Goal: Check status

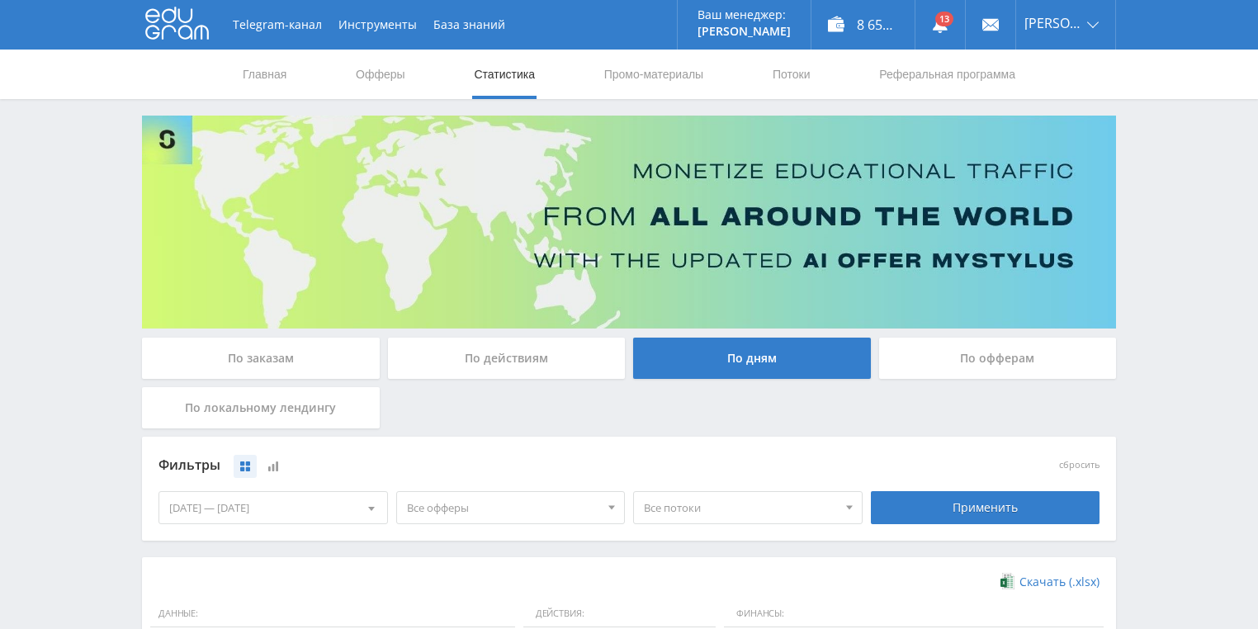
scroll to position [450, 0]
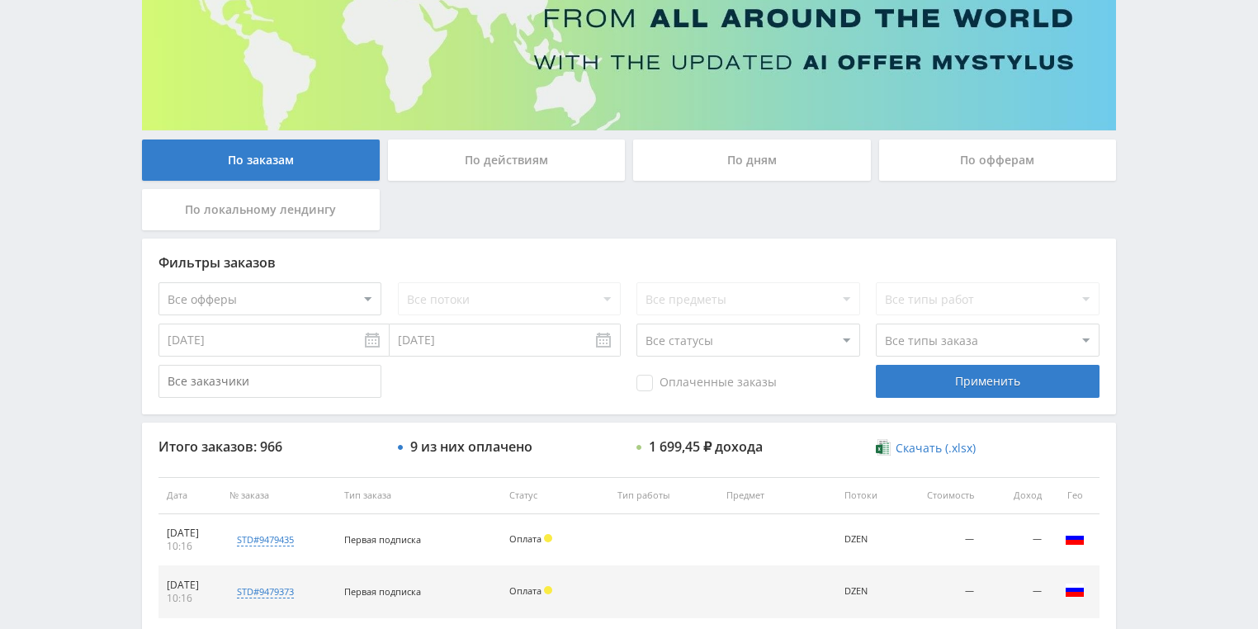
click at [470, 162] on div "По действиям" at bounding box center [507, 159] width 238 height 41
click at [0, 0] on input "По действиям" at bounding box center [0, 0] width 0 height 0
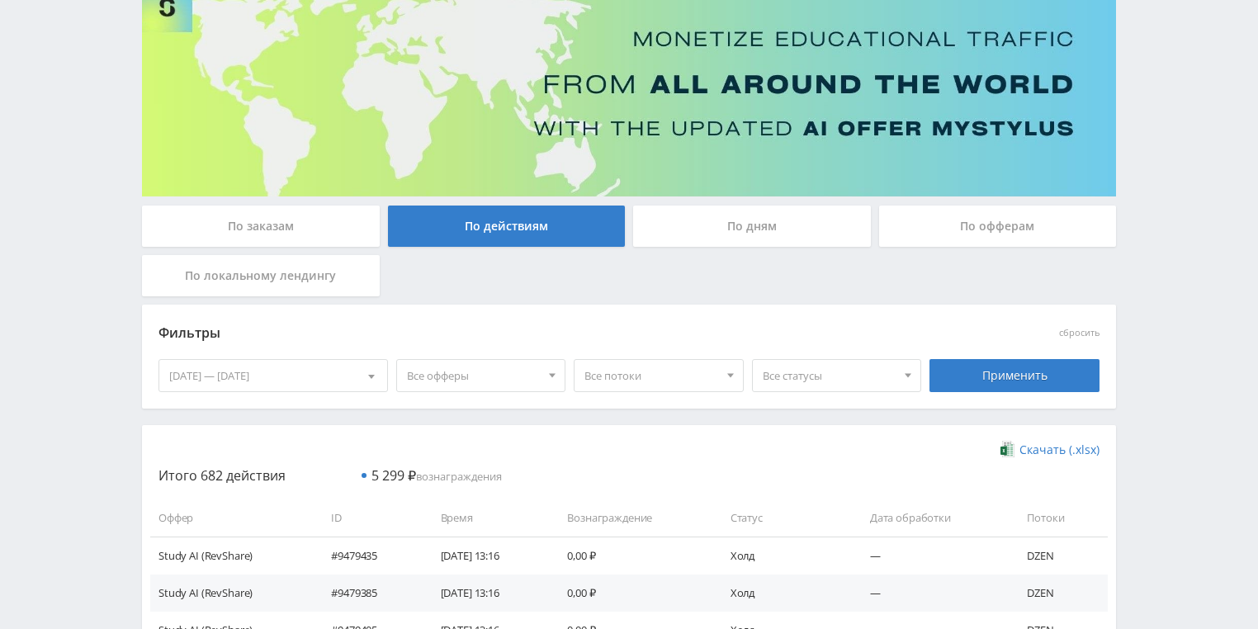
click at [762, 236] on div "По дням" at bounding box center [752, 225] width 238 height 41
click at [0, 0] on input "По дням" at bounding box center [0, 0] width 0 height 0
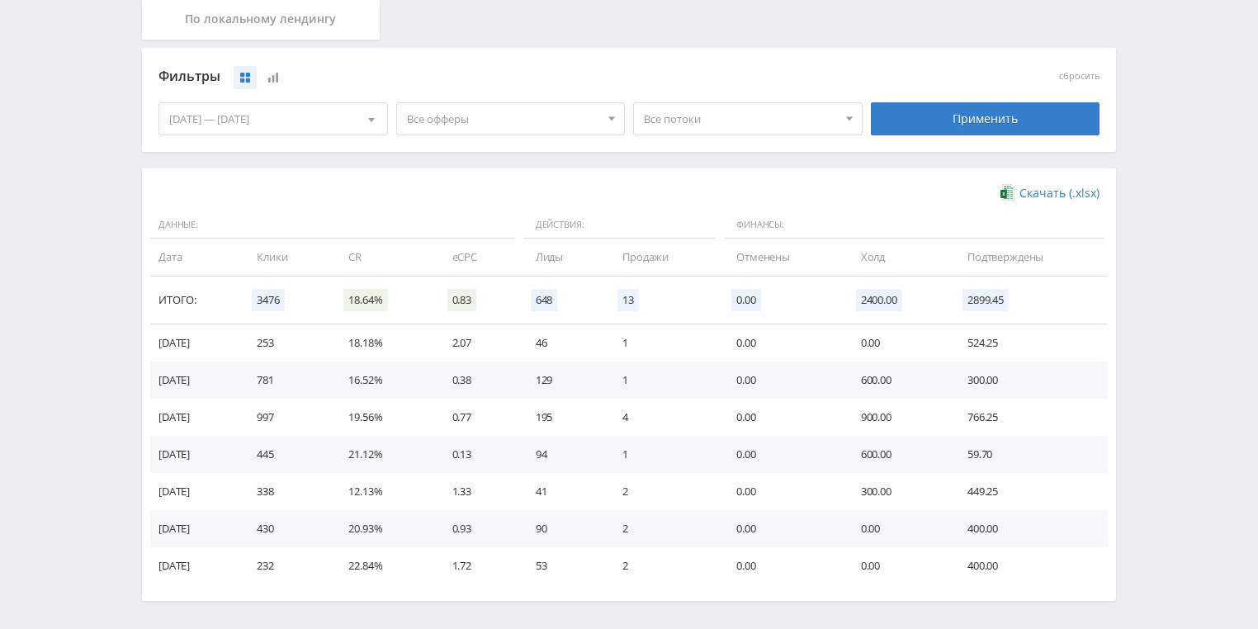
scroll to position [396, 0]
